Goal: Information Seeking & Learning: Learn about a topic

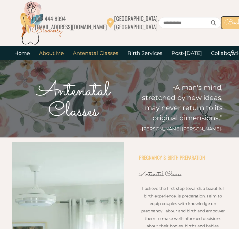
click at [49, 53] on link "About Me" at bounding box center [51, 53] width 34 height 14
